Goal: Transaction & Acquisition: Purchase product/service

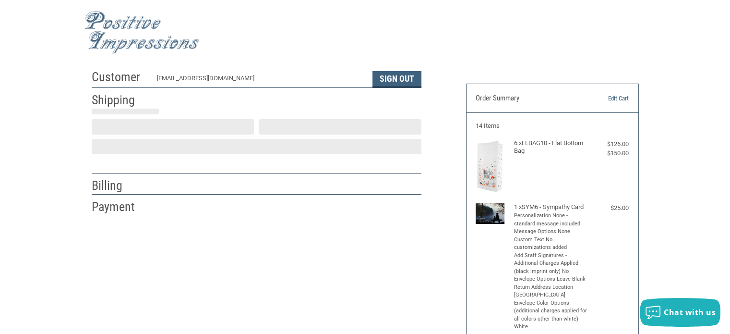
scroll to position [21, 0]
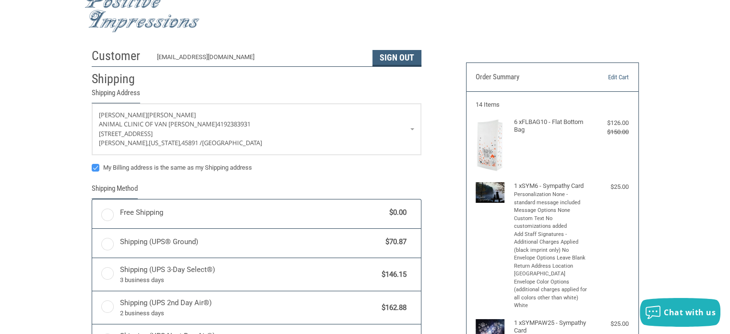
radio input "true"
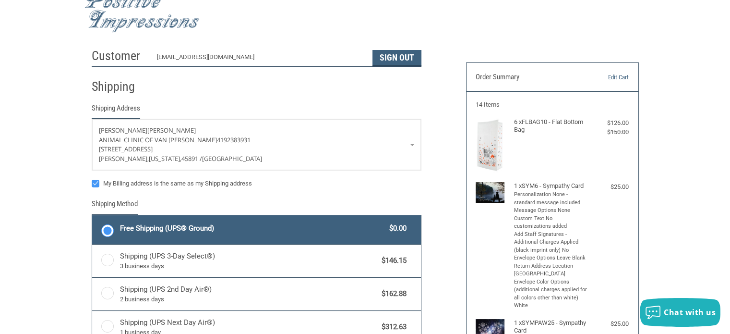
click at [96, 183] on label "My Billing address is the same as my Shipping address" at bounding box center [257, 184] width 330 height 8
click at [92, 179] on input "My Billing address is the same as my Shipping address" at bounding box center [92, 179] width 0 height 0
checkbox input "false"
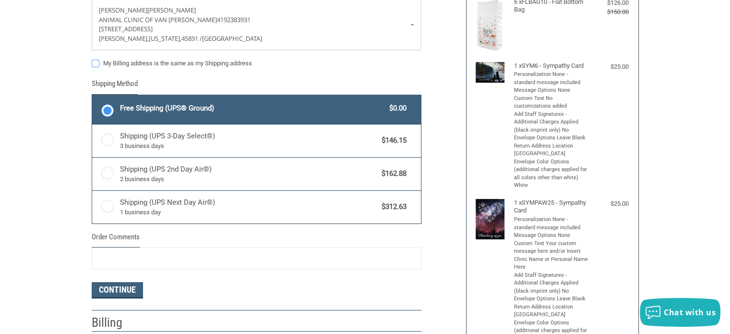
scroll to position [165, 0]
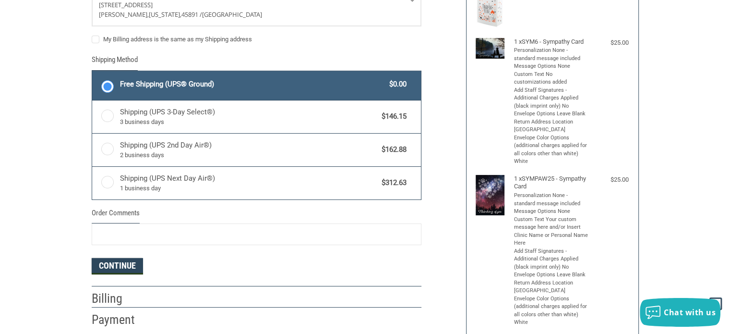
click at [123, 262] on button "Continue" at bounding box center [117, 266] width 51 height 16
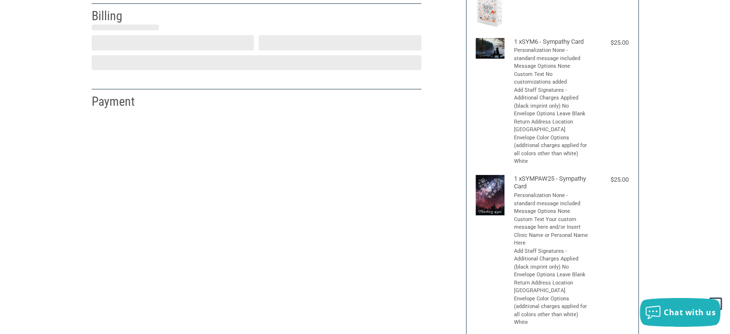
select select "US"
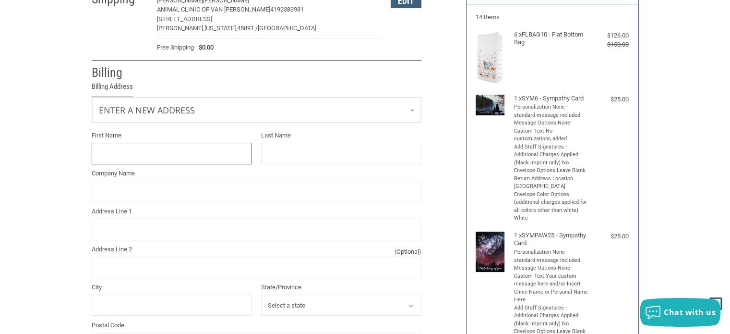
scroll to position [102, 0]
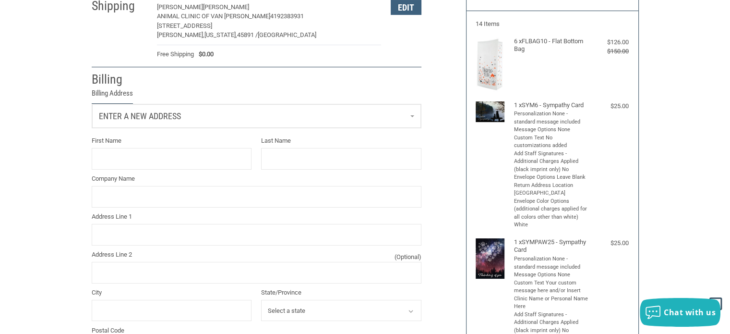
click at [412, 115] on link "Enter a new address" at bounding box center [256, 116] width 329 height 24
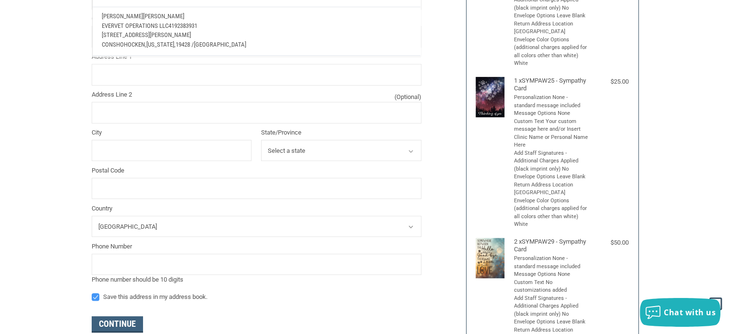
scroll to position [246, 0]
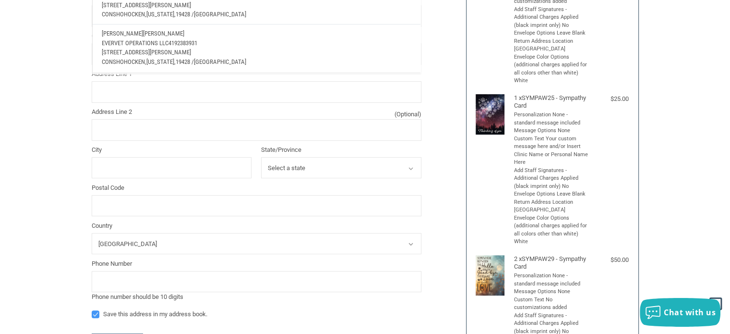
click at [283, 38] on p "Evervet Operations LLC 4192383931" at bounding box center [256, 43] width 309 height 10
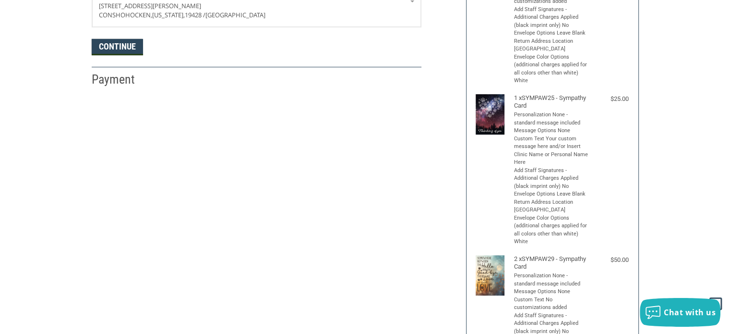
click at [121, 49] on button "Continue" at bounding box center [117, 47] width 51 height 16
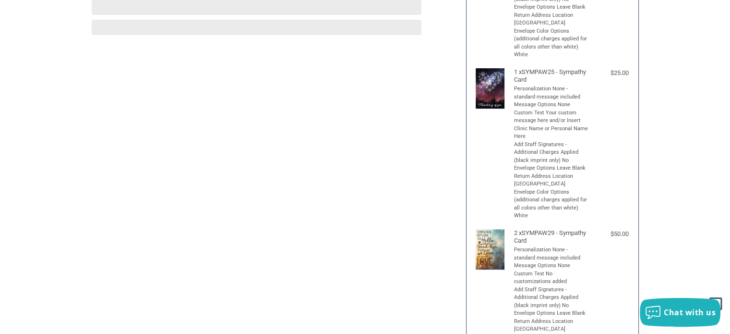
scroll to position [233, 0]
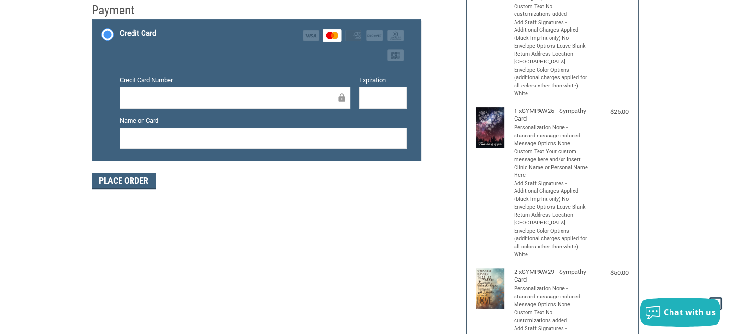
click at [367, 88] on div at bounding box center [383, 98] width 47 height 22
click at [363, 97] on div at bounding box center [383, 98] width 47 height 22
click at [144, 182] on button "Place Order" at bounding box center [124, 181] width 64 height 16
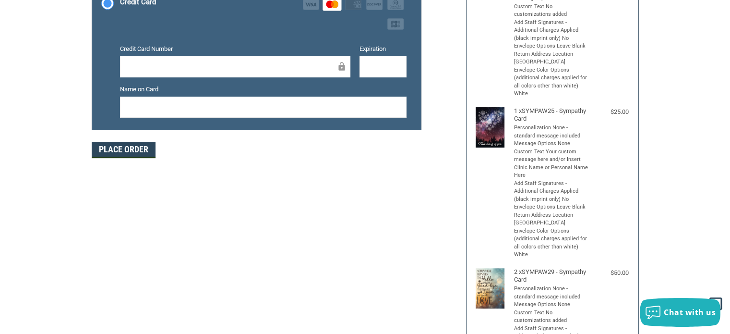
scroll to position [202, 0]
